Goal: Information Seeking & Learning: Find specific fact

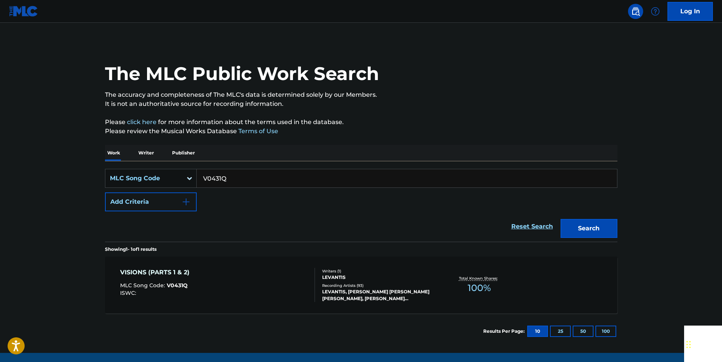
drag, startPoint x: 0, startPoint y: 0, endPoint x: 232, endPoint y: 180, distance: 293.2
click at [232, 180] on input "V0431Q" at bounding box center [407, 178] width 420 height 18
paste input "W2185E"
click at [609, 228] on button "Search" at bounding box center [589, 228] width 57 height 19
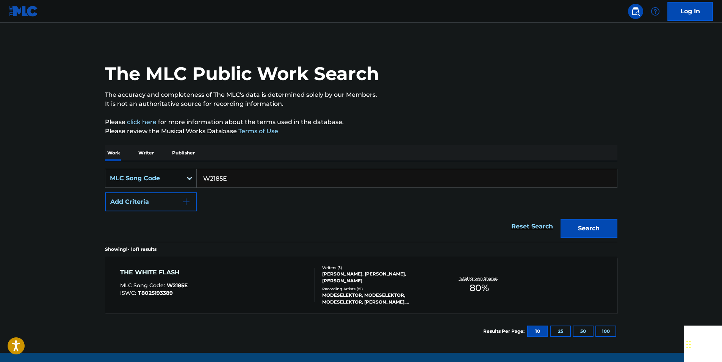
click at [228, 181] on input "W2185E" at bounding box center [407, 178] width 420 height 18
paste input "L42500"
click at [612, 220] on button "Search" at bounding box center [589, 228] width 57 height 19
click at [228, 187] on input "L42500" at bounding box center [407, 178] width 420 height 18
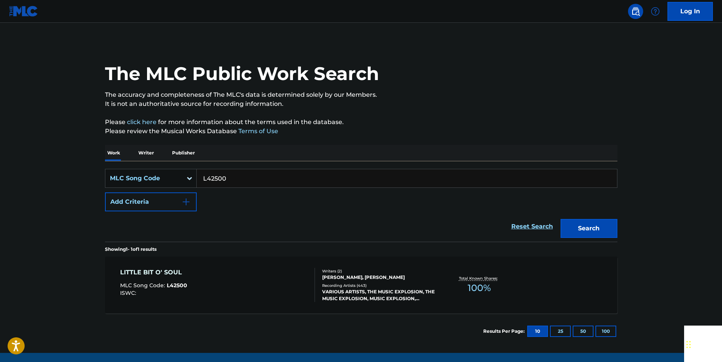
click at [228, 187] on input "L42500" at bounding box center [407, 178] width 420 height 18
paste input "M8486H"
click at [605, 231] on button "Search" at bounding box center [589, 228] width 57 height 19
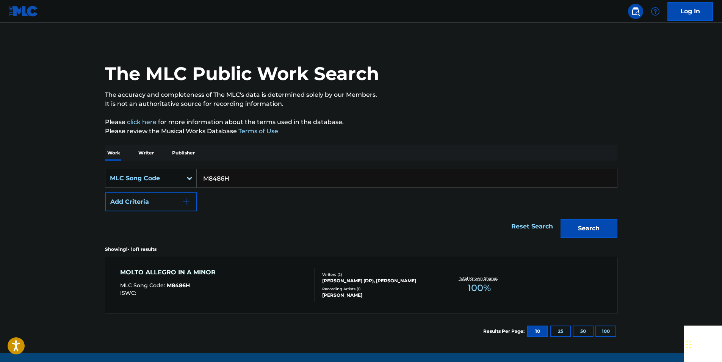
click at [234, 184] on input "M8486H" at bounding box center [407, 178] width 420 height 18
paste input "Q0623K"
click at [603, 224] on button "Search" at bounding box center [589, 228] width 57 height 19
click at [232, 184] on input "Q0623K" at bounding box center [407, 178] width 420 height 18
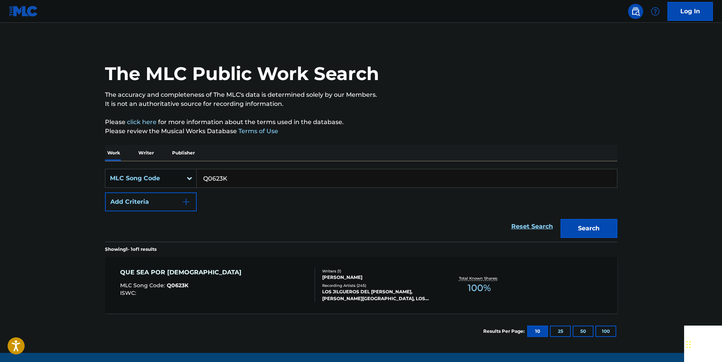
click at [232, 184] on input "Q0623K" at bounding box center [407, 178] width 420 height 18
paste input "969269"
click at [605, 224] on button "Search" at bounding box center [589, 228] width 57 height 19
click at [237, 179] on input "969269" at bounding box center [407, 178] width 420 height 18
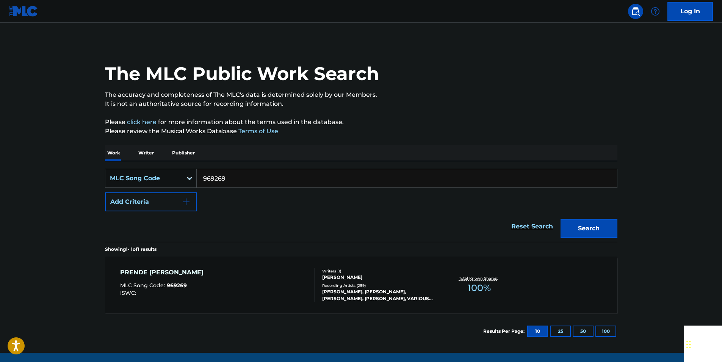
paste input "E55920"
click at [607, 223] on button "Search" at bounding box center [589, 228] width 57 height 19
click at [235, 181] on input "E55920" at bounding box center [407, 178] width 420 height 18
click at [236, 181] on input "E55920" at bounding box center [407, 178] width 420 height 18
paste input "946635"
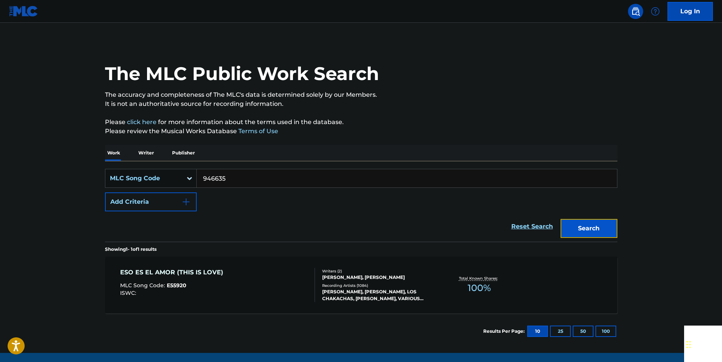
click at [604, 227] on button "Search" at bounding box center [589, 228] width 57 height 19
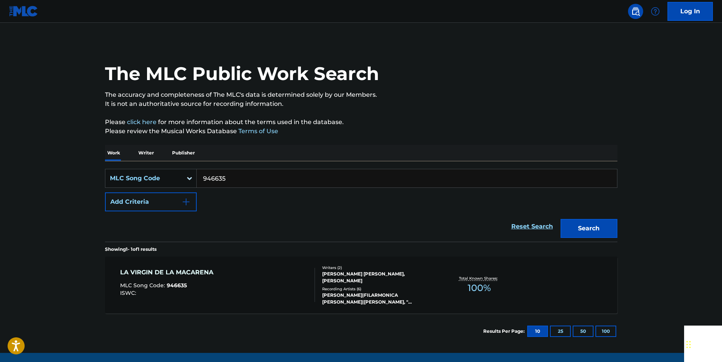
click at [230, 180] on input "946635" at bounding box center [407, 178] width 420 height 18
paste input "B17971"
type input "B17971"
click at [605, 225] on button "Search" at bounding box center [589, 228] width 57 height 19
